Goal: Check status: Check status

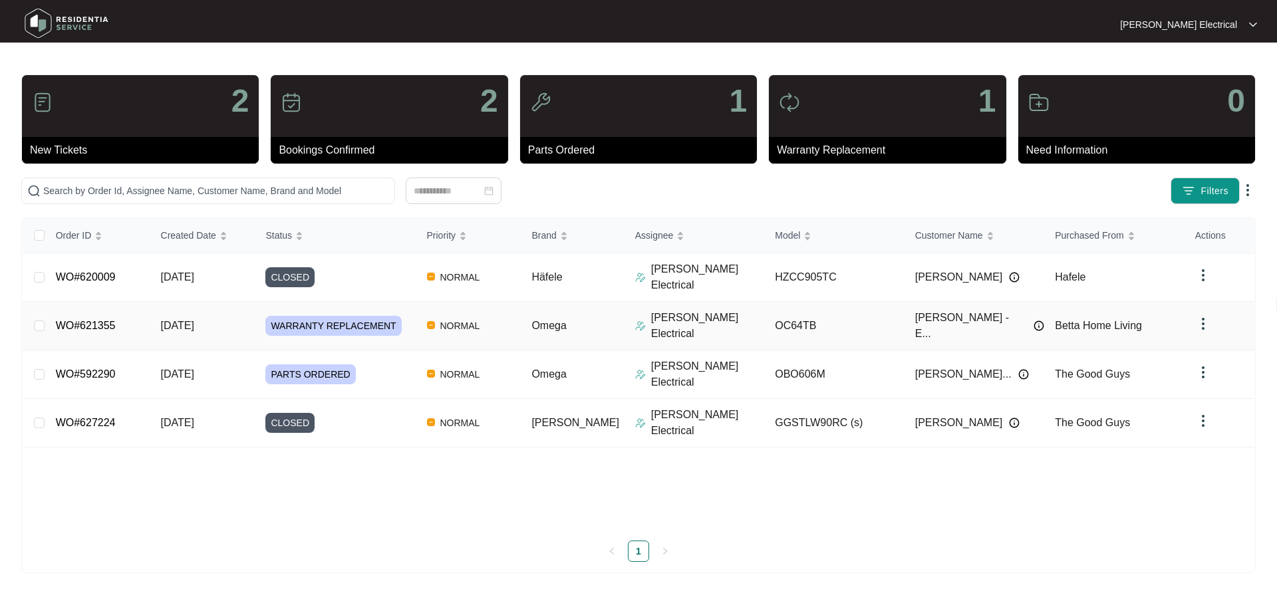
click at [651, 310] on p "[PERSON_NAME] Electrical" at bounding box center [708, 326] width 114 height 32
click at [65, 320] on link "WO#621355" at bounding box center [86, 325] width 60 height 11
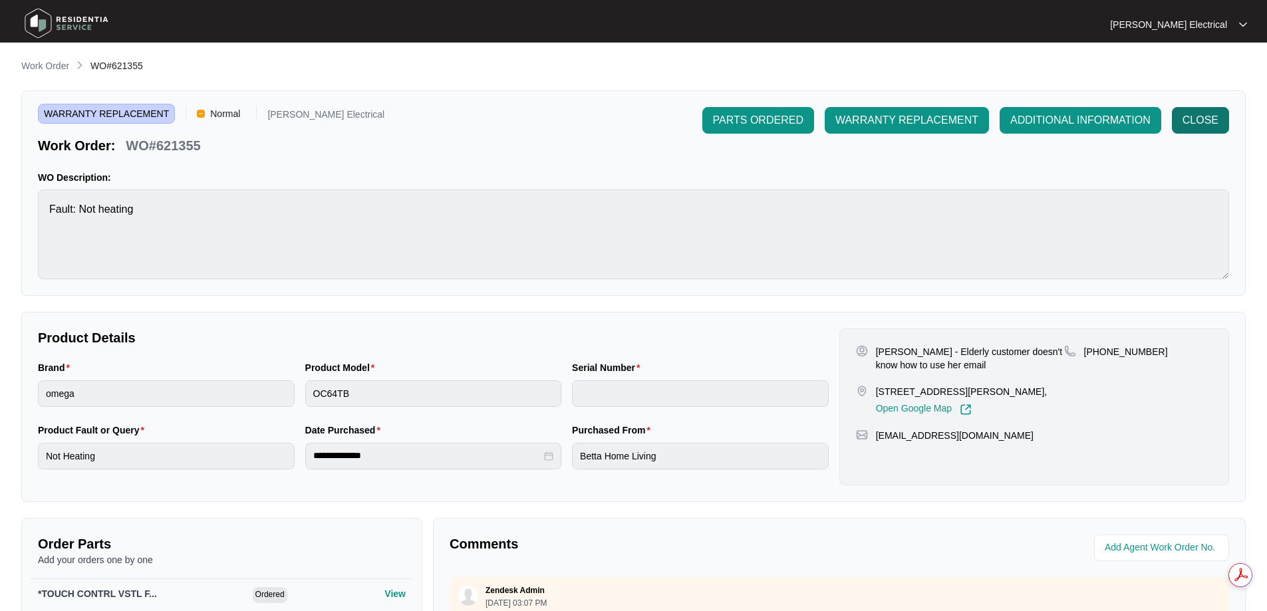
click at [1205, 118] on span "CLOSE" at bounding box center [1201, 120] width 36 height 16
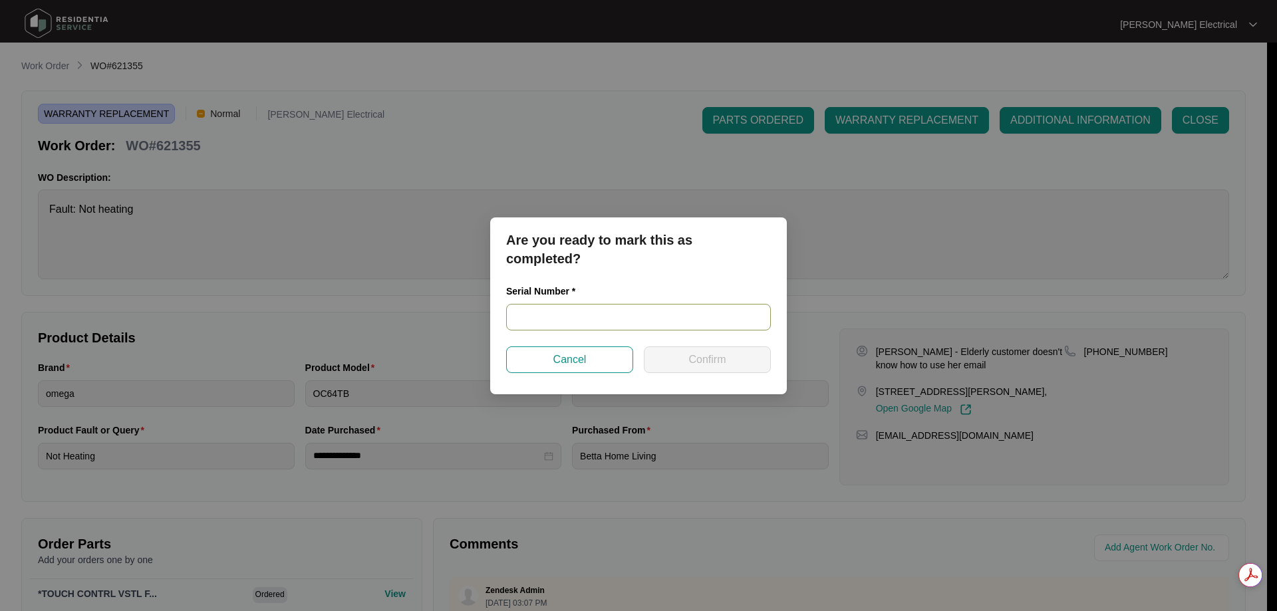
click at [571, 315] on input "text" at bounding box center [638, 317] width 265 height 27
type input "12757407010249430179"
click at [750, 359] on button "Confirm" at bounding box center [707, 360] width 127 height 27
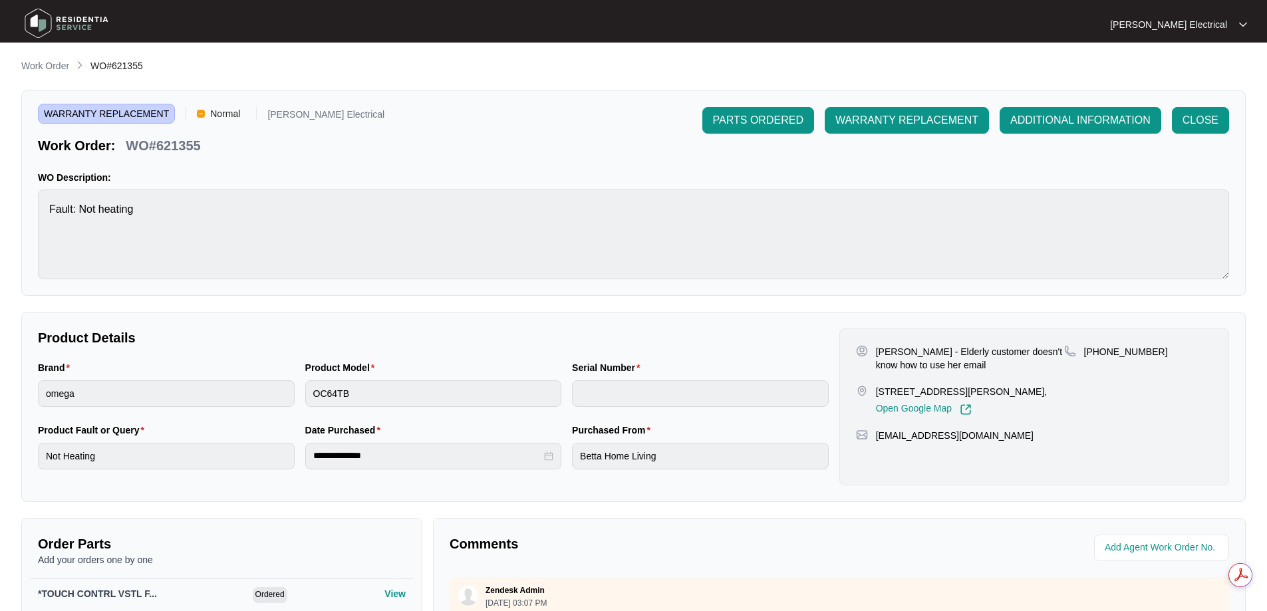
type input "12757407010249430179"
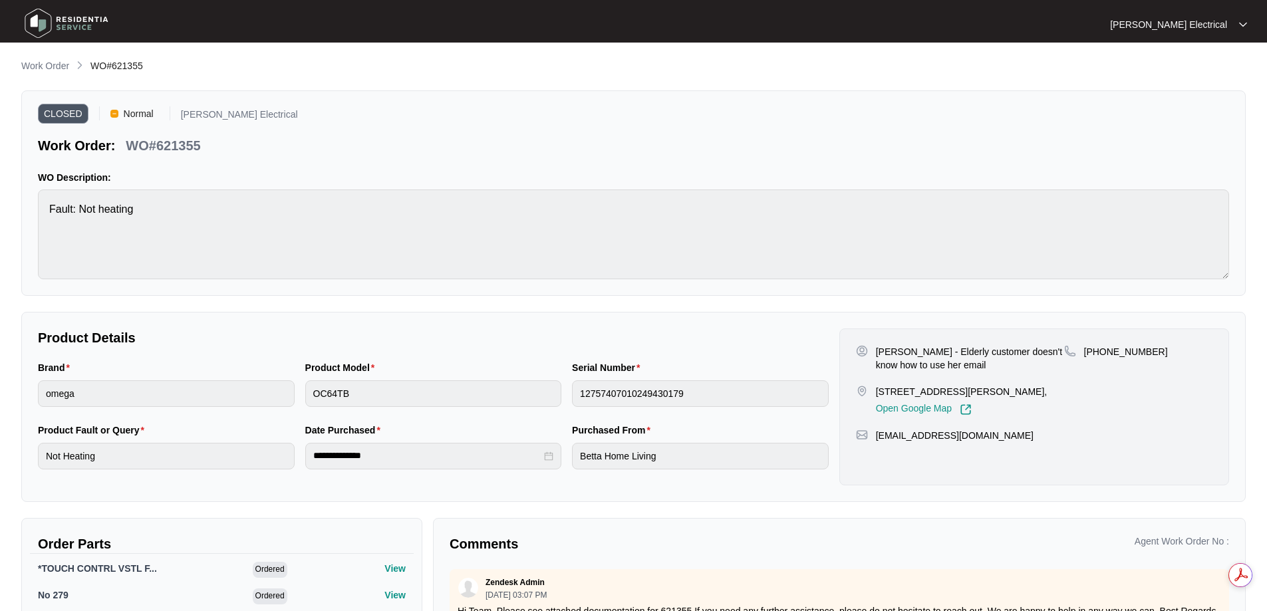
click at [1182, 22] on p "[PERSON_NAME] Electrical" at bounding box center [1168, 24] width 117 height 13
click at [1181, 22] on p "[PERSON_NAME] Electrical" at bounding box center [1168, 24] width 117 height 13
